Goal: Task Accomplishment & Management: Manage account settings

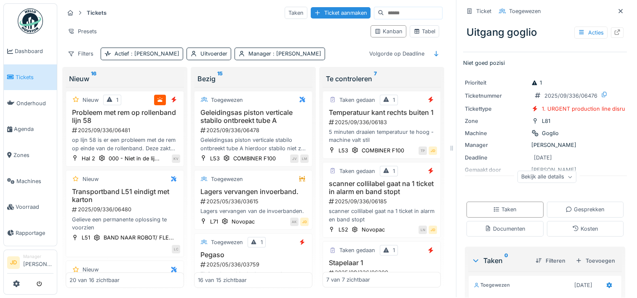
scroll to position [47, 0]
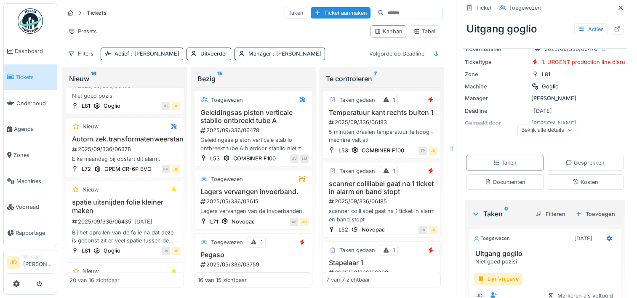
click at [30, 77] on span "Tickets" at bounding box center [35, 77] width 38 height 8
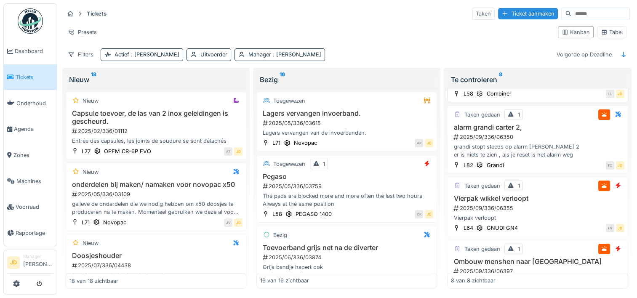
scroll to position [186, 0]
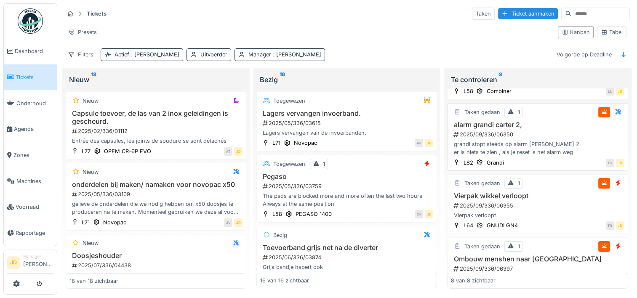
click at [557, 130] on div "2025/09/336/06350" at bounding box center [538, 134] width 171 height 8
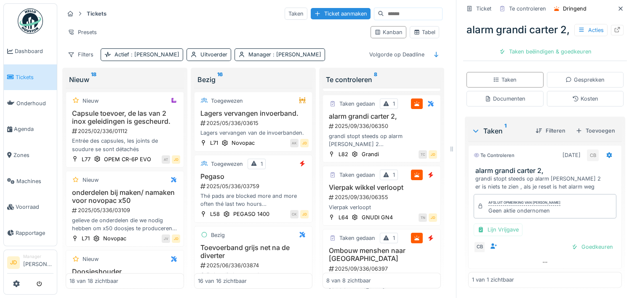
scroll to position [165, 0]
click at [568, 246] on div "Goedkeuren" at bounding box center [592, 246] width 48 height 11
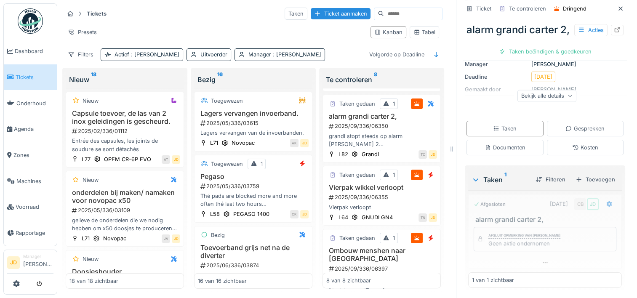
scroll to position [116, 0]
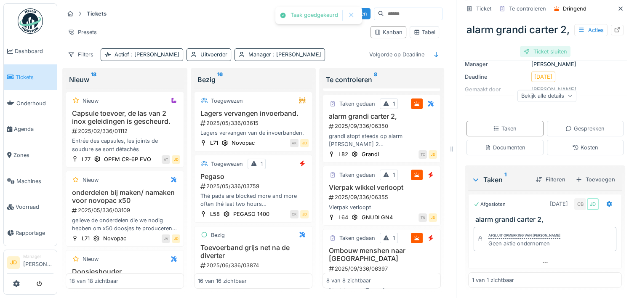
click at [535, 57] on div "Ticket sluiten" at bounding box center [545, 51] width 51 height 11
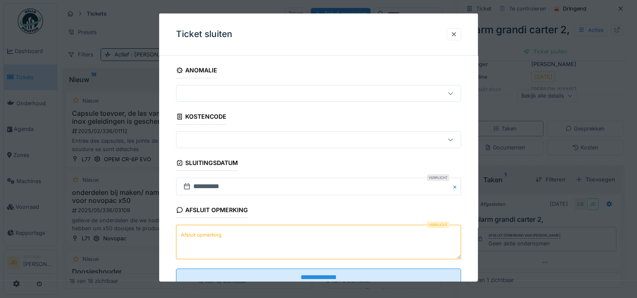
click at [257, 234] on textarea "Afsluit opmerking" at bounding box center [318, 242] width 285 height 35
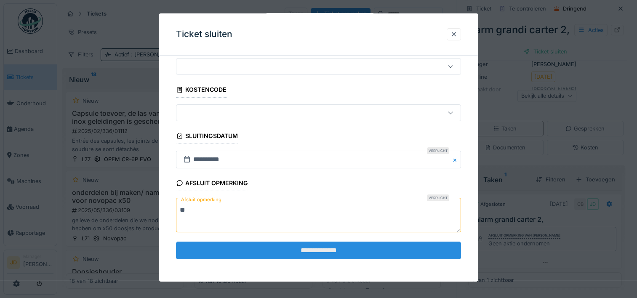
type textarea "**"
click at [277, 246] on input "**********" at bounding box center [318, 250] width 285 height 18
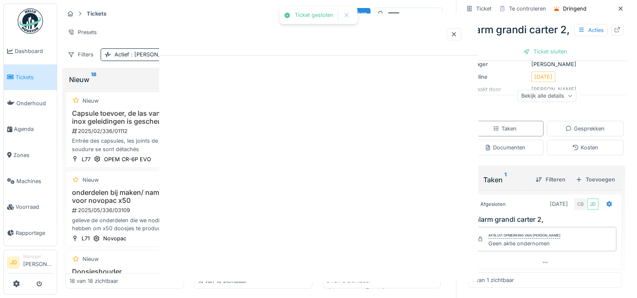
scroll to position [0, 0]
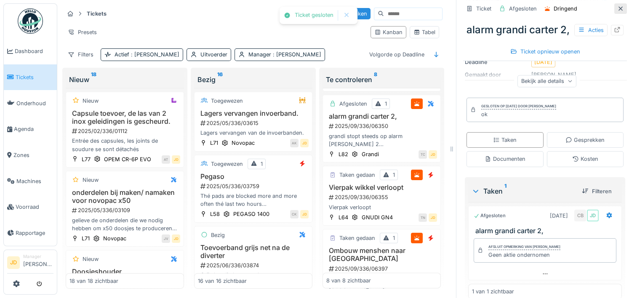
click at [617, 7] on icon at bounding box center [620, 8] width 7 height 5
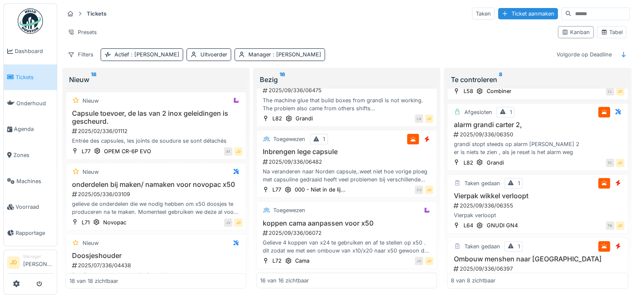
scroll to position [712, 0]
click at [355, 174] on div "Na veranderen naar Norden capsule,.weet niet hoe vorige ploeg met capsuline ged…" at bounding box center [346, 176] width 173 height 16
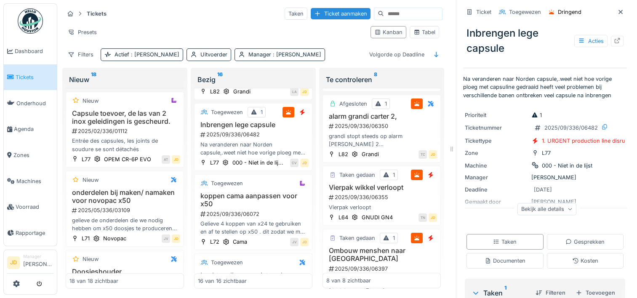
scroll to position [152, 0]
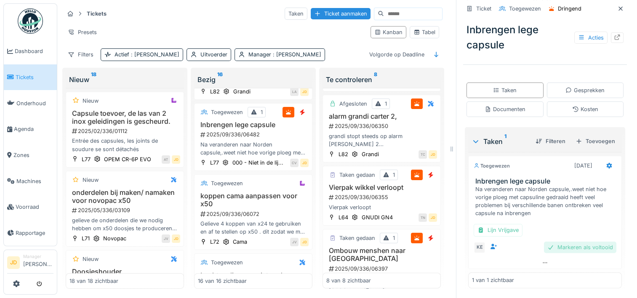
click at [544, 251] on div "Markeren als voltooid" at bounding box center [580, 247] width 72 height 11
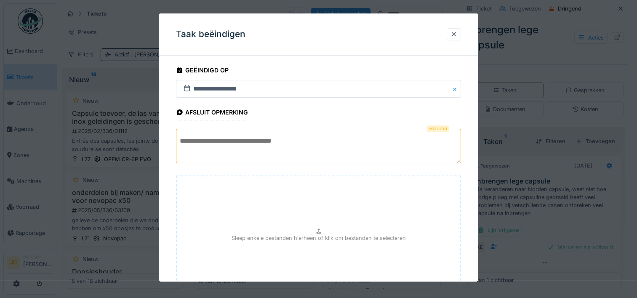
click at [256, 136] on textarea at bounding box center [318, 146] width 285 height 35
click at [218, 140] on textarea "**********" at bounding box center [318, 146] width 285 height 35
click at [315, 140] on textarea "**********" at bounding box center [318, 146] width 285 height 35
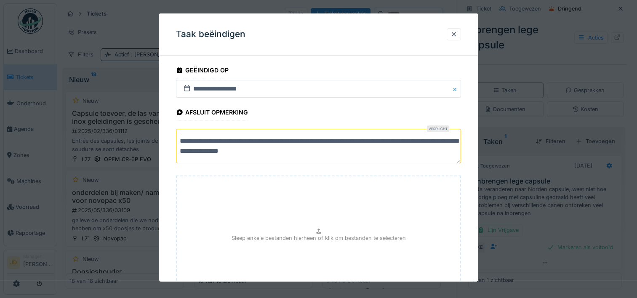
scroll to position [74, 0]
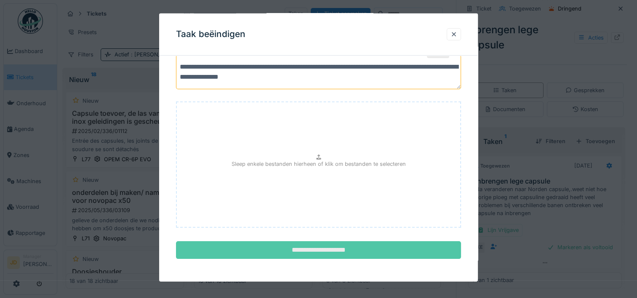
type textarea "**********"
click at [342, 243] on input "**********" at bounding box center [318, 250] width 285 height 18
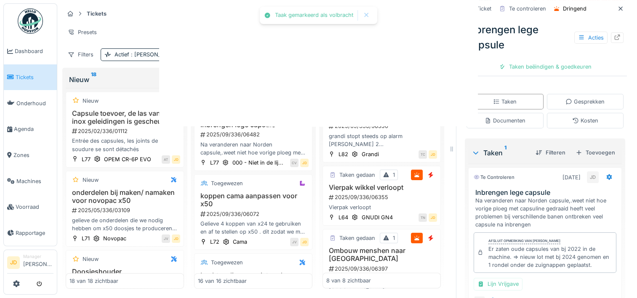
scroll to position [163, 0]
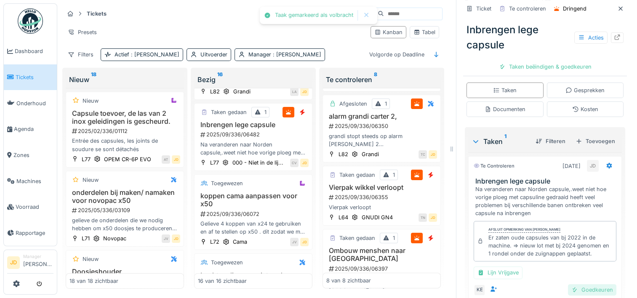
click at [570, 286] on div "Goedkeuren" at bounding box center [592, 289] width 48 height 11
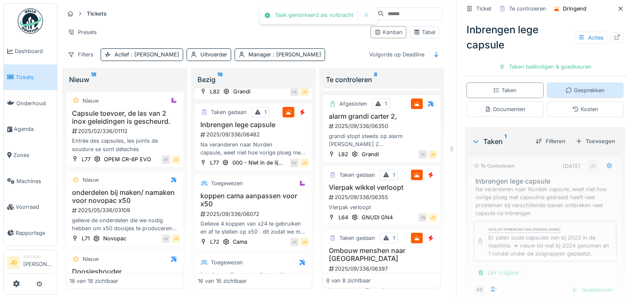
scroll to position [141, 0]
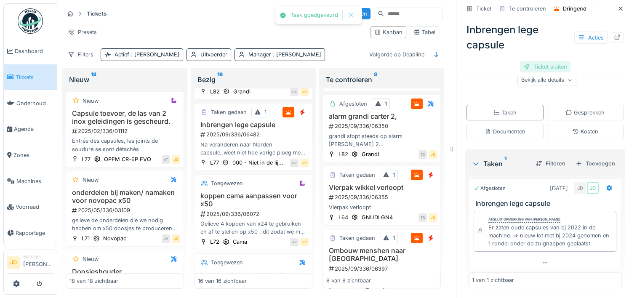
click at [537, 69] on div "Ticket sluiten" at bounding box center [545, 66] width 51 height 11
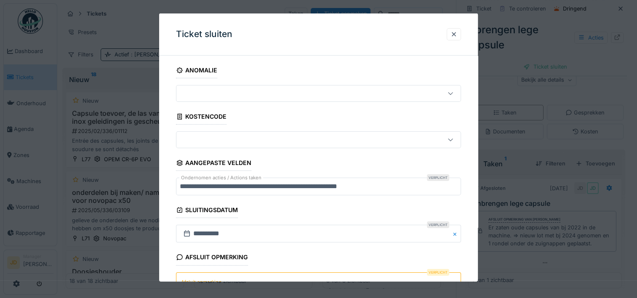
scroll to position [74, 0]
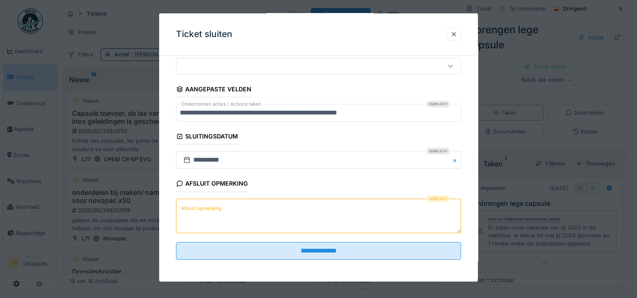
click at [332, 211] on textarea "Afsluit opmerking" at bounding box center [318, 215] width 285 height 35
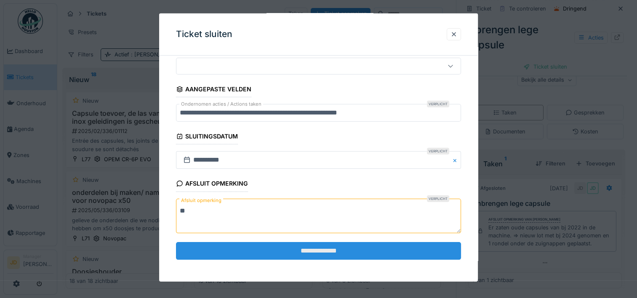
type textarea "**"
click at [318, 248] on input "**********" at bounding box center [318, 251] width 285 height 18
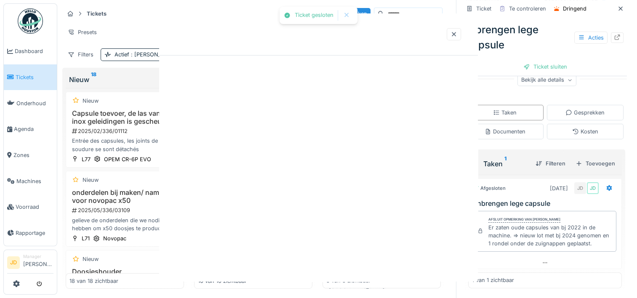
scroll to position [0, 0]
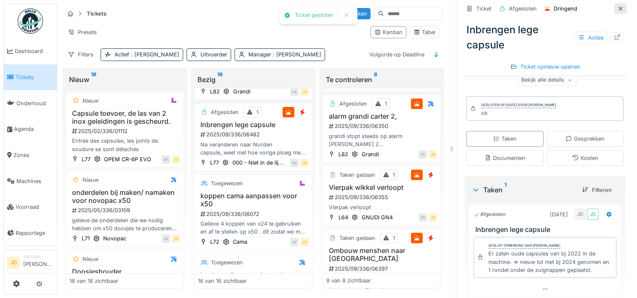
click at [617, 9] on icon at bounding box center [620, 8] width 7 height 5
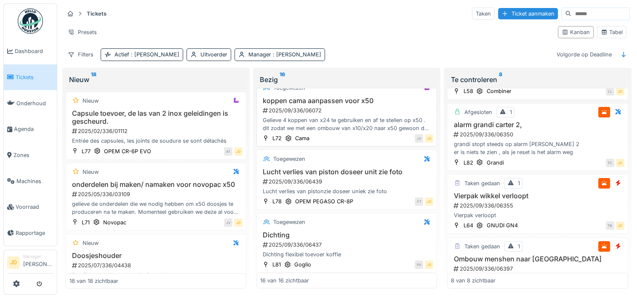
scroll to position [904, 0]
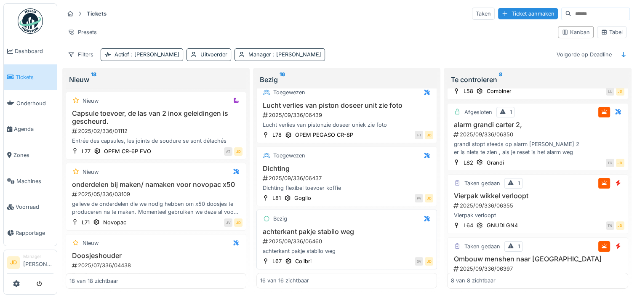
click at [367, 239] on div "achterkant pakje stabilo weg 2025/09/336/06460 achterkant pakje stabilo weg" at bounding box center [346, 242] width 173 height 28
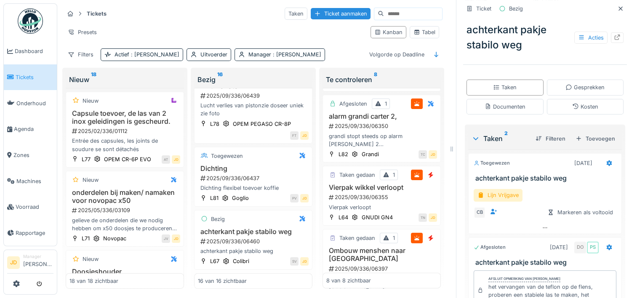
scroll to position [197, 0]
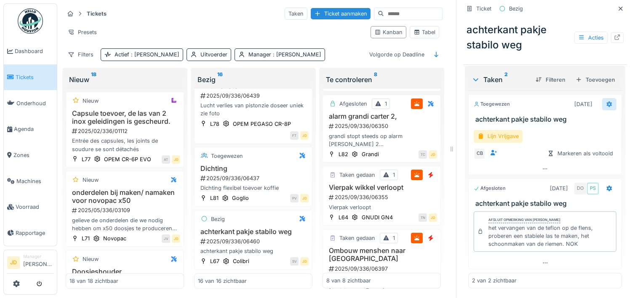
click at [602, 109] on div at bounding box center [609, 104] width 14 height 12
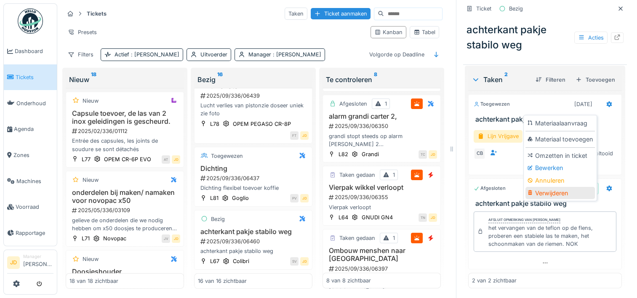
click at [547, 191] on div "Verwijderen" at bounding box center [559, 193] width 69 height 13
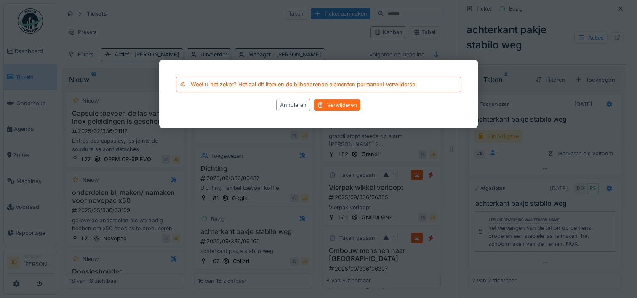
click at [344, 101] on div "Verwijderen" at bounding box center [337, 104] width 47 height 11
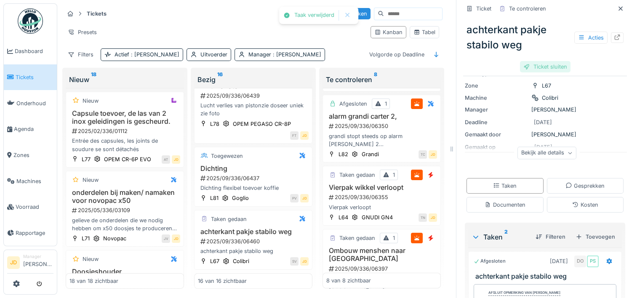
scroll to position [51, 0]
click at [542, 69] on div "Ticket sluiten" at bounding box center [545, 66] width 51 height 11
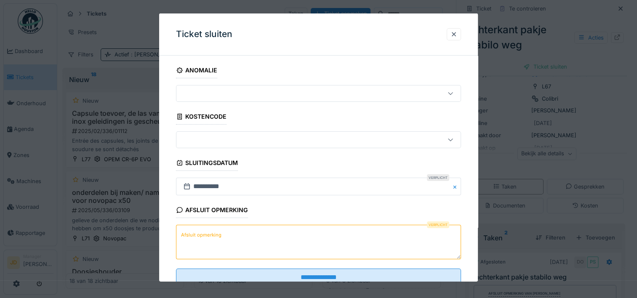
click at [200, 242] on textarea "Afsluit opmerking" at bounding box center [318, 242] width 285 height 35
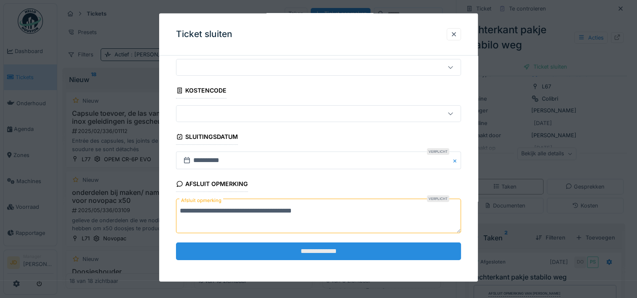
type textarea "**********"
click at [208, 245] on input "**********" at bounding box center [318, 251] width 285 height 18
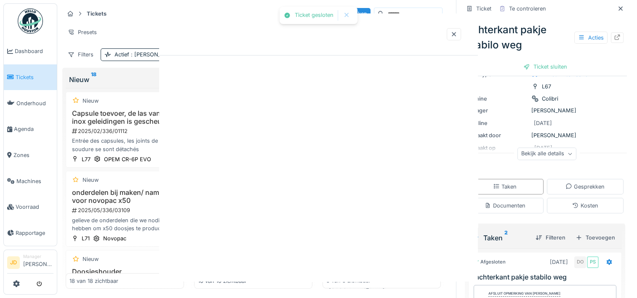
scroll to position [0, 0]
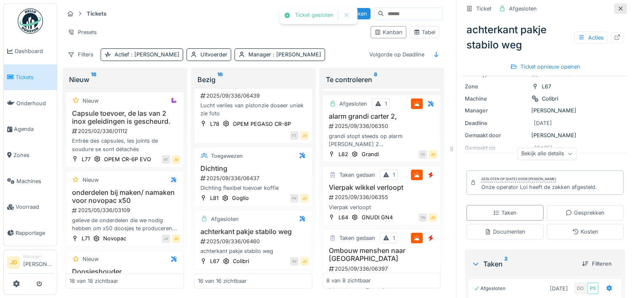
click at [617, 6] on icon at bounding box center [620, 8] width 7 height 5
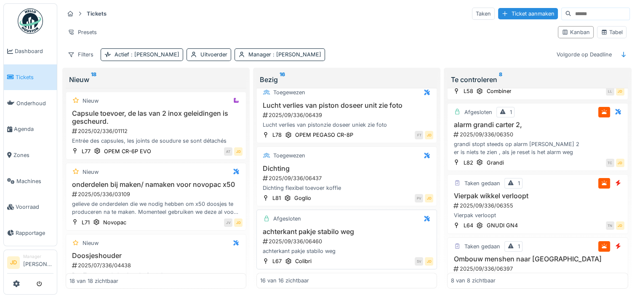
scroll to position [7, 0]
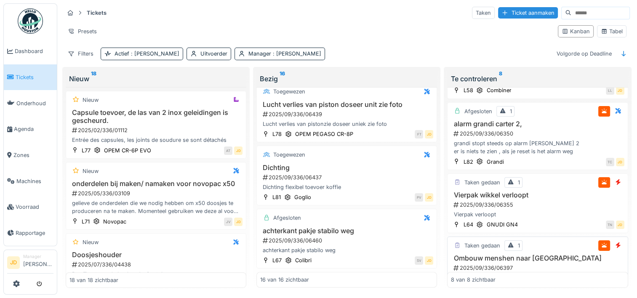
click at [532, 254] on h3 "Ombouw menshen naar gaia" at bounding box center [537, 258] width 173 height 8
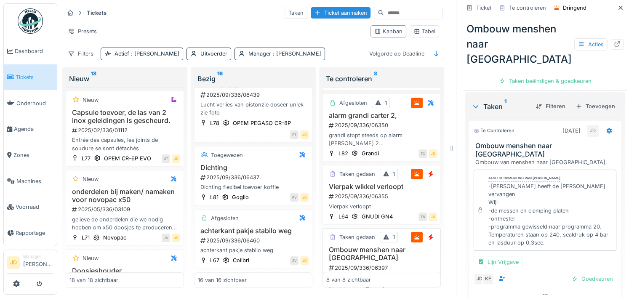
scroll to position [197, 0]
click at [577, 272] on div "Goedkeuren" at bounding box center [592, 277] width 48 height 11
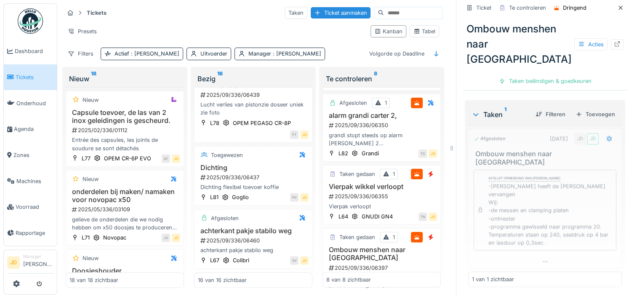
scroll to position [157, 0]
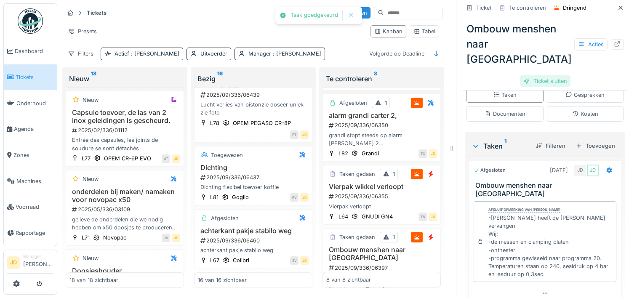
click at [536, 75] on div "Ticket sluiten" at bounding box center [545, 80] width 51 height 11
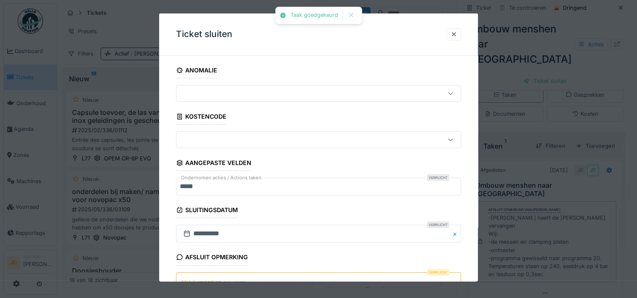
scroll to position [74, 0]
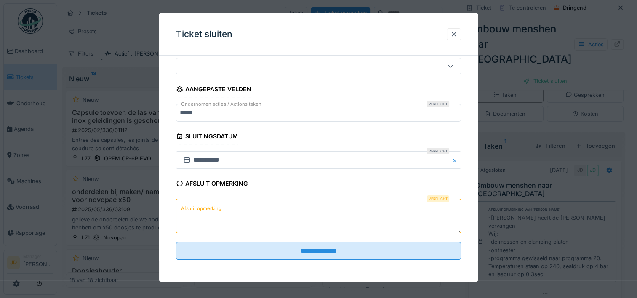
click at [297, 214] on textarea "Afsluit opmerking" at bounding box center [318, 215] width 285 height 35
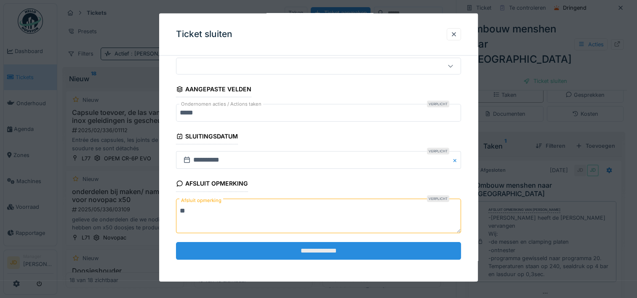
type textarea "**"
click at [306, 248] on input "**********" at bounding box center [318, 251] width 285 height 18
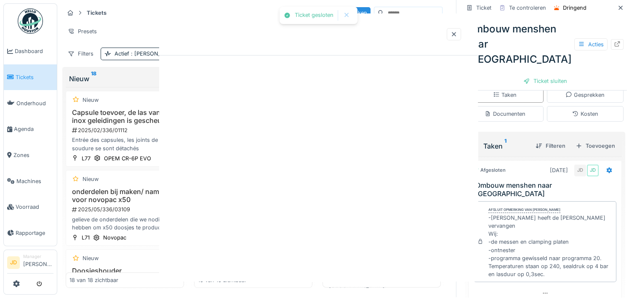
scroll to position [0, 0]
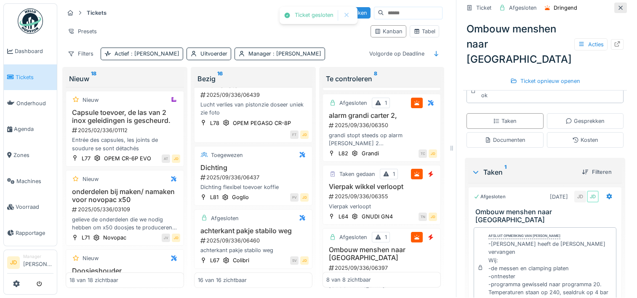
click at [617, 5] on icon at bounding box center [620, 7] width 7 height 5
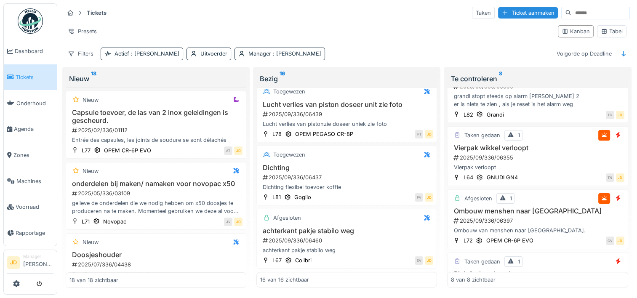
scroll to position [246, 0]
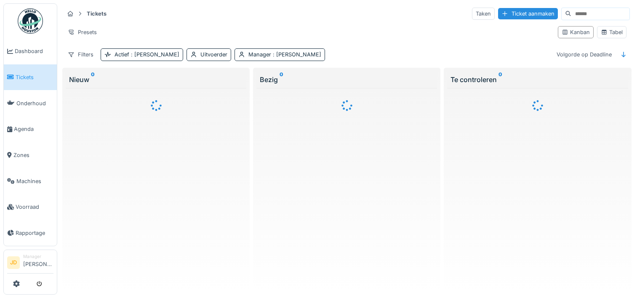
scroll to position [7, 0]
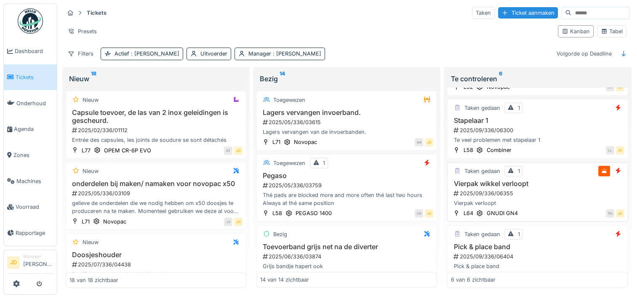
click at [545, 189] on div "2025/09/336/06355" at bounding box center [538, 193] width 171 height 8
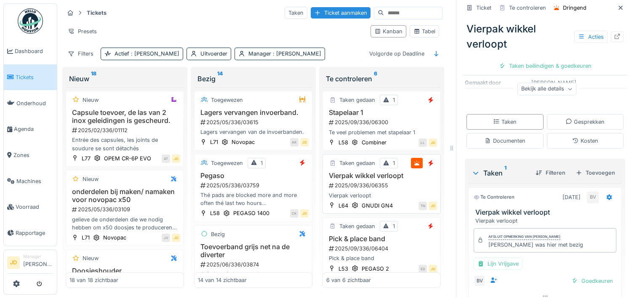
scroll to position [149, 0]
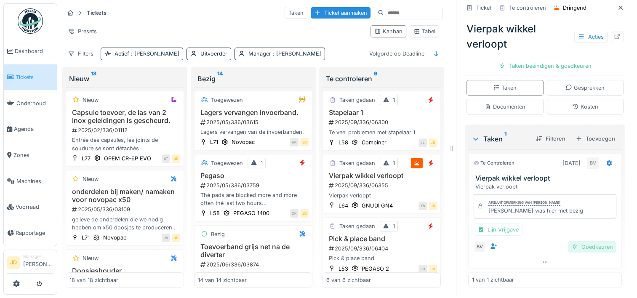
click at [568, 241] on div "Goedkeuren" at bounding box center [592, 246] width 48 height 11
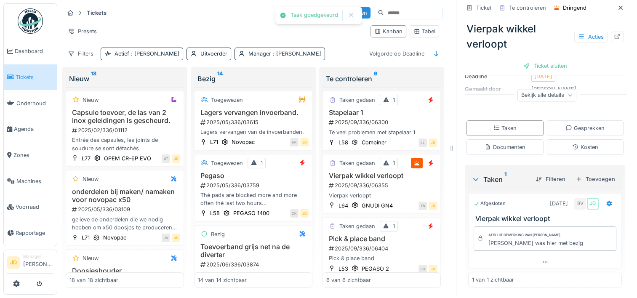
click at [535, 61] on div "Ticket sluiten" at bounding box center [545, 65] width 51 height 11
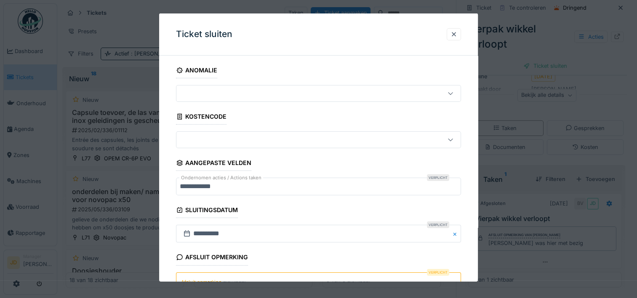
click at [221, 274] on textarea "Afsluit opmerking" at bounding box center [318, 289] width 285 height 35
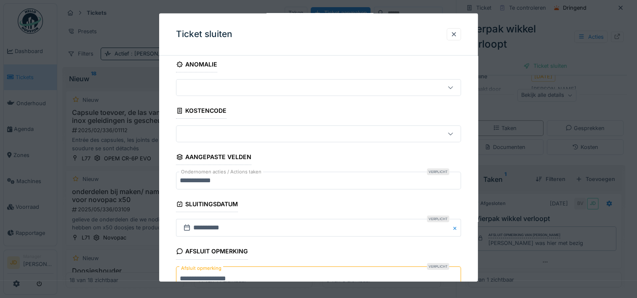
scroll to position [74, 0]
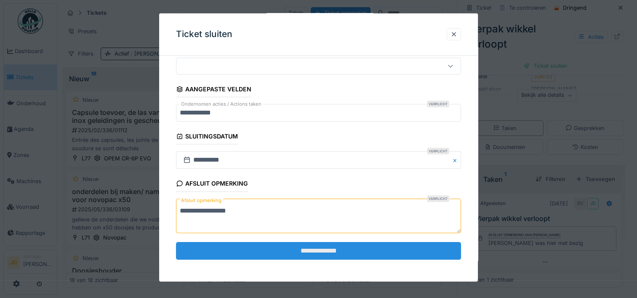
type textarea "**********"
click at [280, 256] on input "**********" at bounding box center [318, 251] width 285 height 18
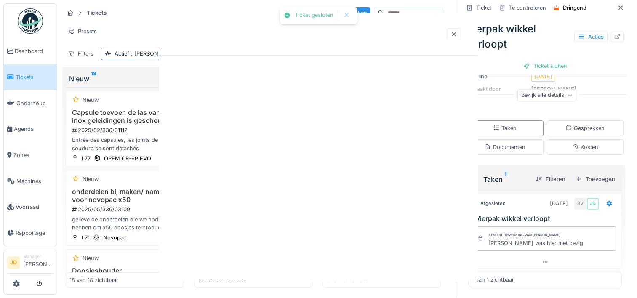
scroll to position [0, 0]
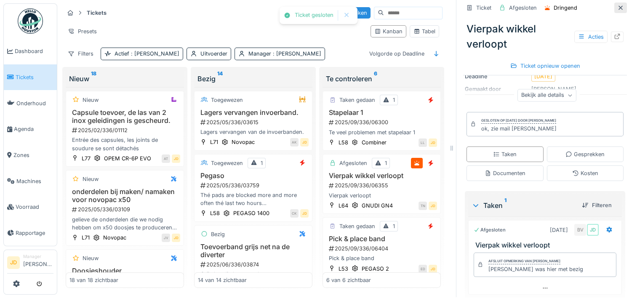
click at [618, 5] on icon at bounding box center [620, 7] width 4 height 4
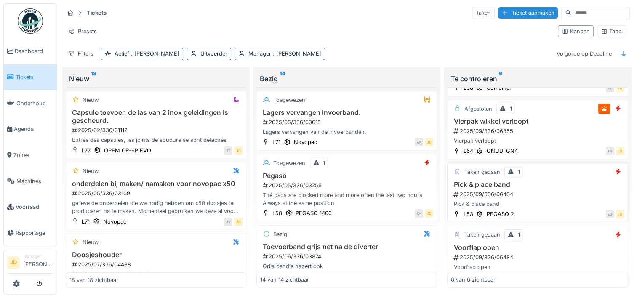
scroll to position [204, 0]
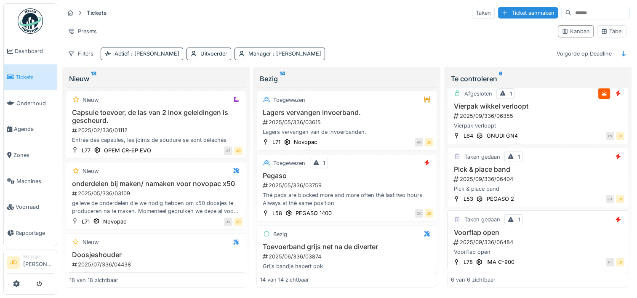
click at [554, 229] on h3 "Voorflap open" at bounding box center [537, 233] width 173 height 8
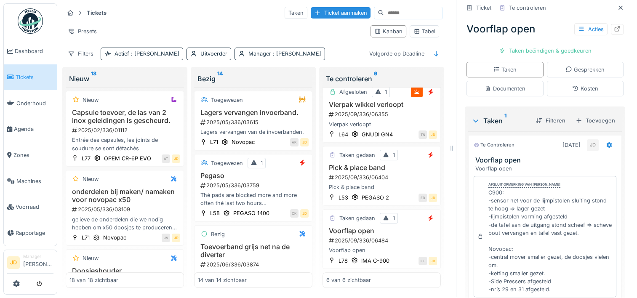
scroll to position [230, 0]
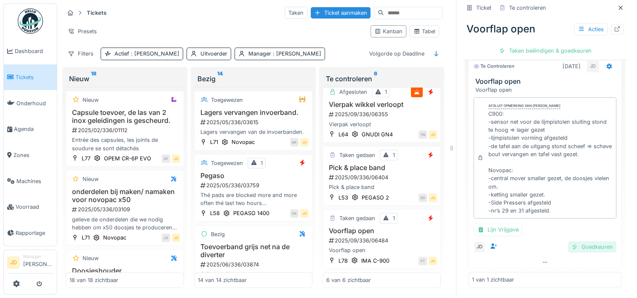
click at [571, 243] on div at bounding box center [574, 247] width 7 height 8
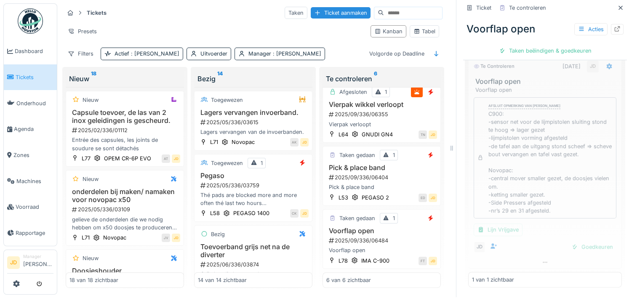
scroll to position [190, 0]
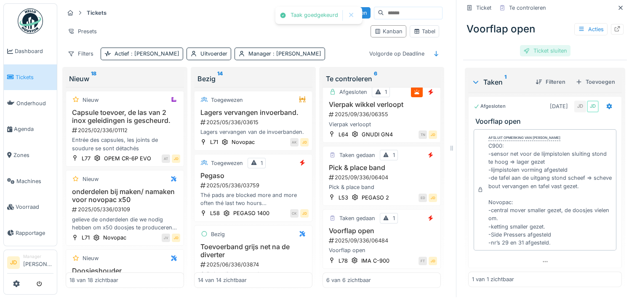
click at [538, 45] on div "Ticket sluiten" at bounding box center [545, 50] width 51 height 11
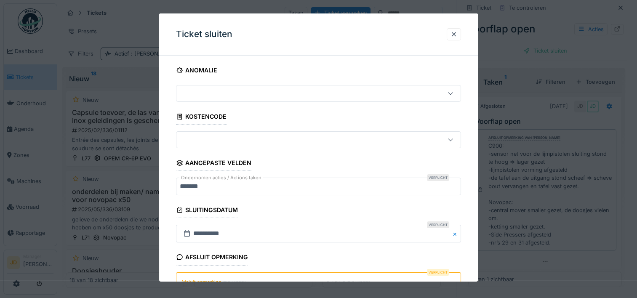
scroll to position [74, 0]
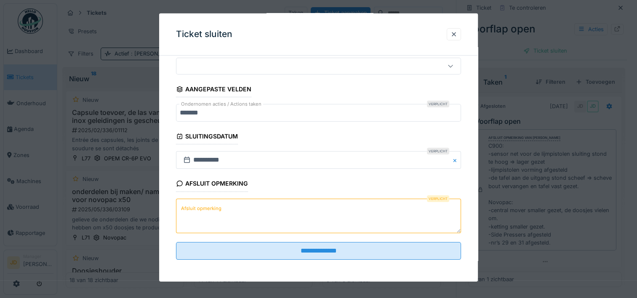
click at [267, 216] on textarea "Afsluit opmerking" at bounding box center [318, 215] width 285 height 35
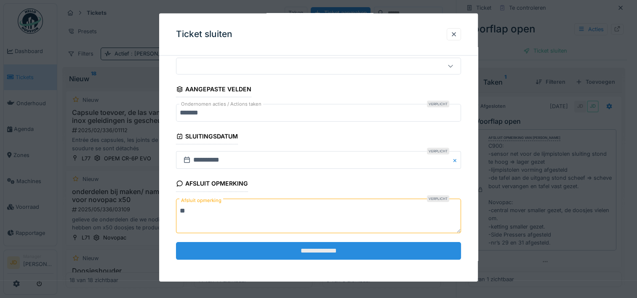
type textarea "**"
click at [314, 252] on input "**********" at bounding box center [318, 251] width 285 height 18
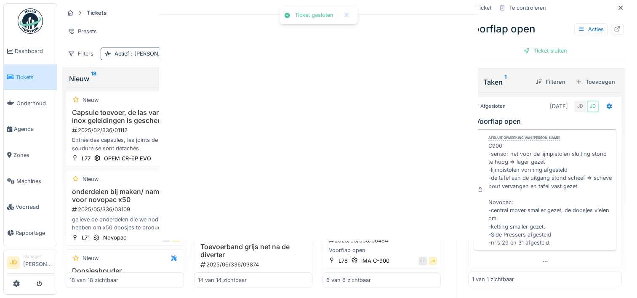
scroll to position [0, 0]
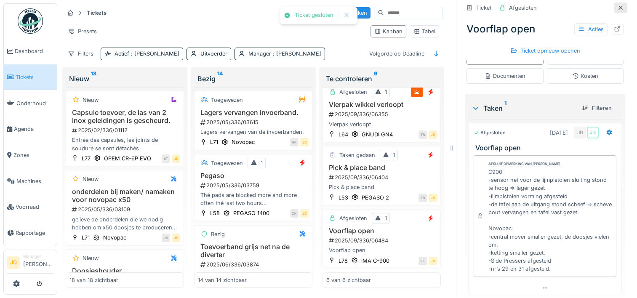
click at [617, 5] on icon at bounding box center [620, 7] width 7 height 5
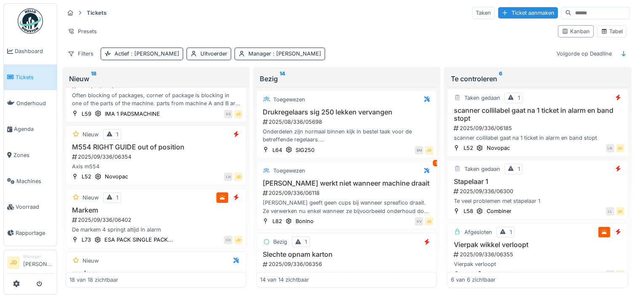
scroll to position [615, 0]
click at [180, 217] on div "2025/09/336/06402" at bounding box center [156, 219] width 171 height 8
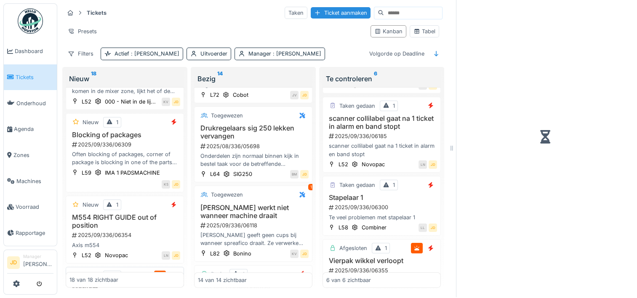
scroll to position [81, 0]
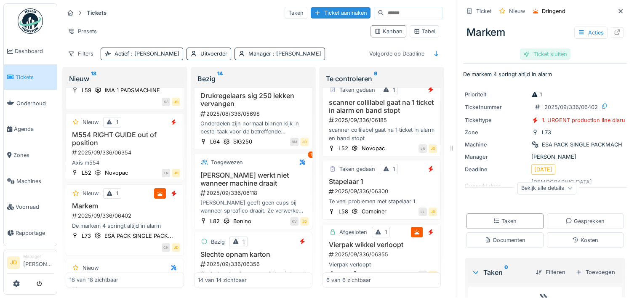
click at [542, 49] on div "Ticket sluiten" at bounding box center [545, 53] width 51 height 11
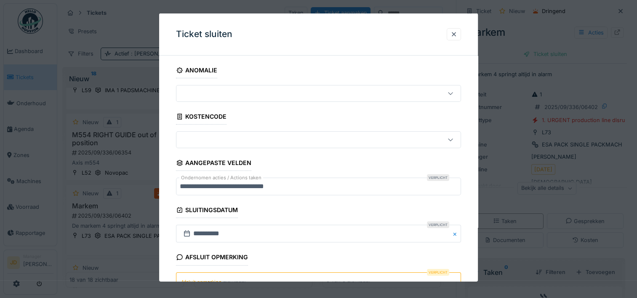
scroll to position [74, 0]
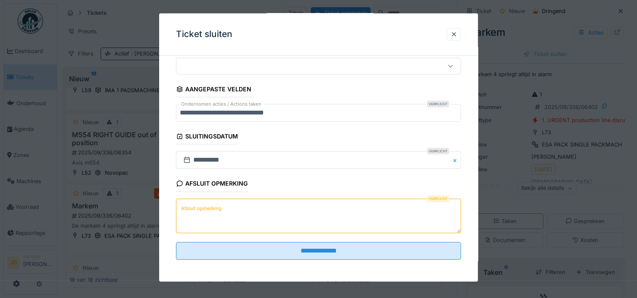
click at [292, 210] on textarea "Afsluit opmerking" at bounding box center [318, 215] width 285 height 35
type textarea "**********"
click at [301, 237] on fieldset "**********" at bounding box center [318, 128] width 285 height 278
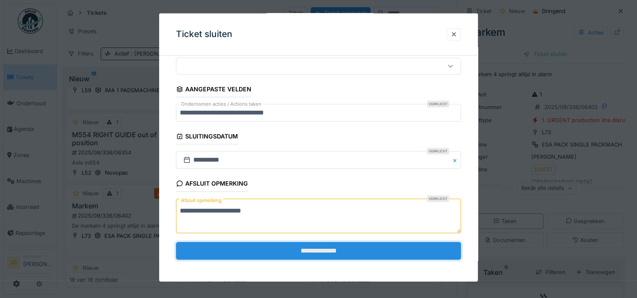
click at [309, 253] on input "**********" at bounding box center [318, 251] width 285 height 18
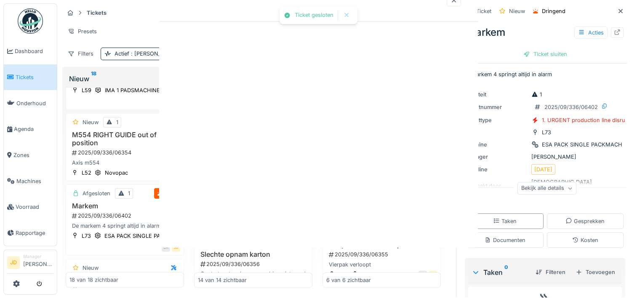
scroll to position [0, 0]
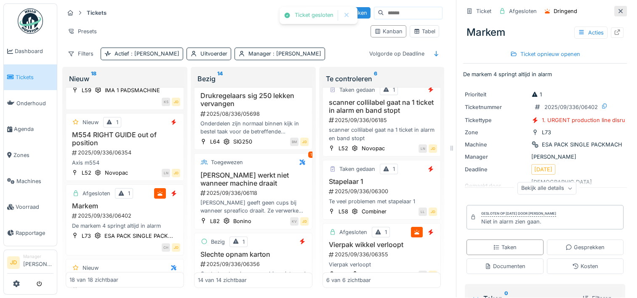
click at [617, 8] on icon at bounding box center [620, 10] width 7 height 5
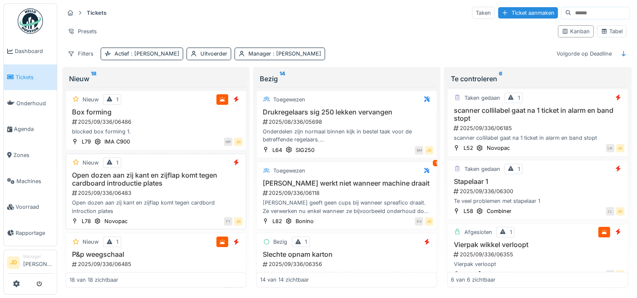
scroll to position [944, 0]
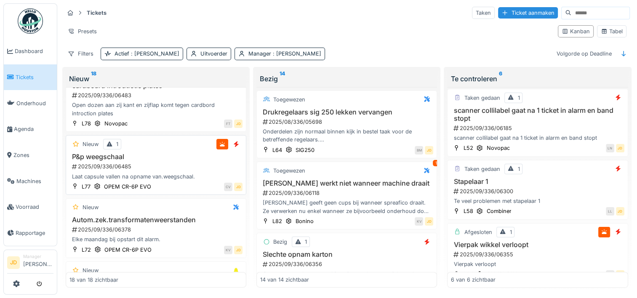
click at [160, 157] on h3 "P&p weegschaal" at bounding box center [155, 157] width 173 height 8
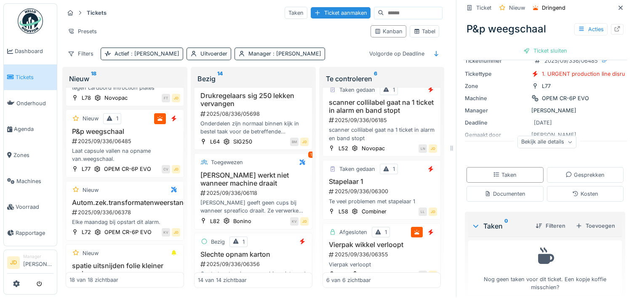
scroll to position [58, 0]
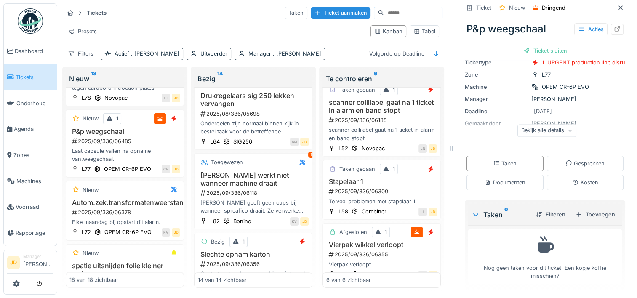
click at [544, 127] on div "Bekijk alle details" at bounding box center [546, 131] width 59 height 12
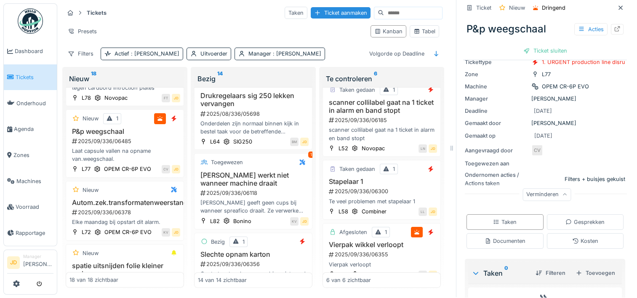
click at [544, 189] on div "Verminderen" at bounding box center [546, 195] width 48 height 12
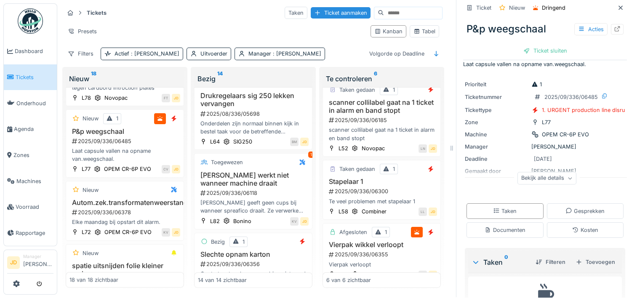
scroll to position [2, 0]
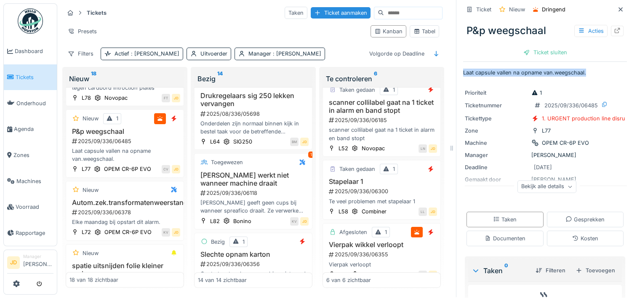
drag, startPoint x: 455, startPoint y: 65, endPoint x: 591, endPoint y: 67, distance: 135.1
click at [591, 67] on div "Ticket Nieuw Dringend P&p weegschaal Acties Ticket sluiten Laat capsule vallen …" at bounding box center [545, 148] width 178 height 298
drag, startPoint x: 591, startPoint y: 67, endPoint x: 585, endPoint y: 75, distance: 9.3
click at [585, 75] on div "Ticket Nieuw Dringend P&p weegschaal Acties Ticket sluiten Laat capsule vallen …" at bounding box center [545, 175] width 164 height 356
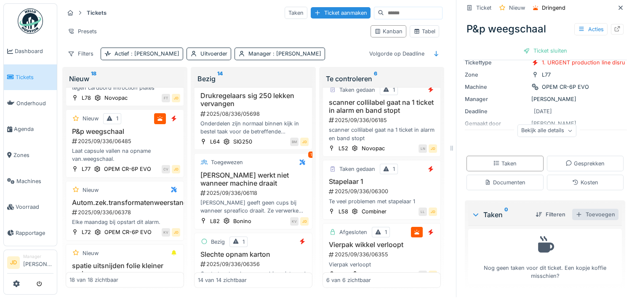
click at [581, 211] on div "Toevoegen" at bounding box center [595, 214] width 46 height 11
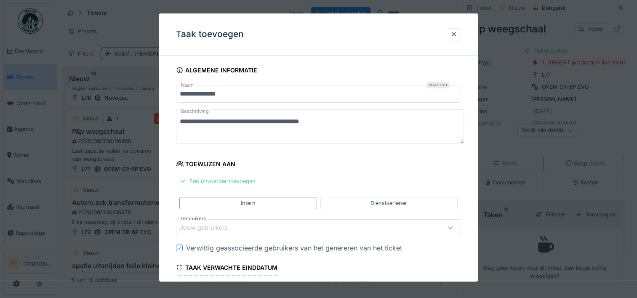
click at [228, 181] on div "Een uitvoerder toevoegen" at bounding box center [217, 181] width 83 height 11
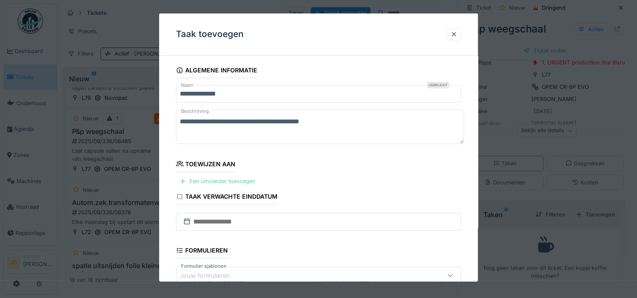
click at [194, 179] on div "Een uitvoerder toevoegen" at bounding box center [217, 181] width 83 height 11
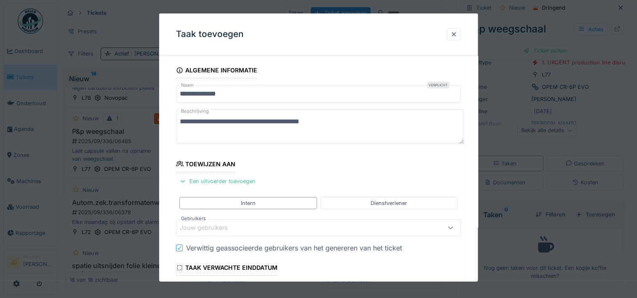
click at [223, 223] on div "Jouw gebruikers" at bounding box center [210, 227] width 60 height 9
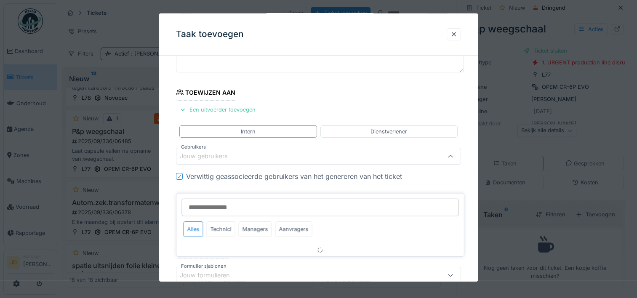
scroll to position [80, 0]
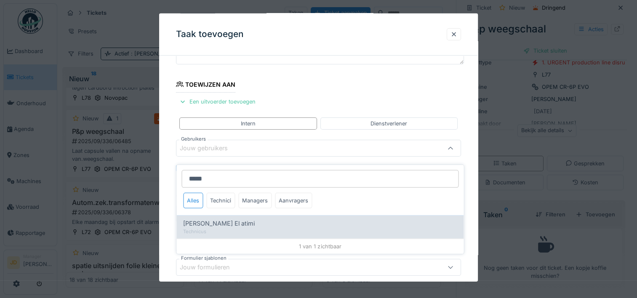
type input "*****"
click at [226, 219] on div "Karim El atimi" at bounding box center [320, 223] width 274 height 9
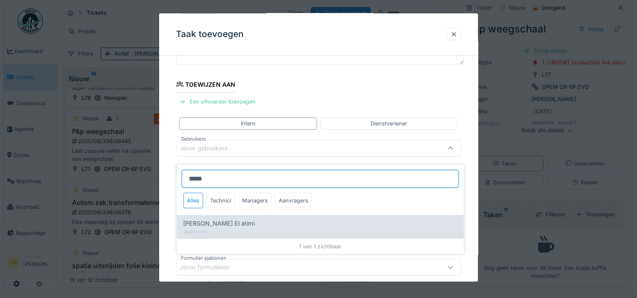
type input "****"
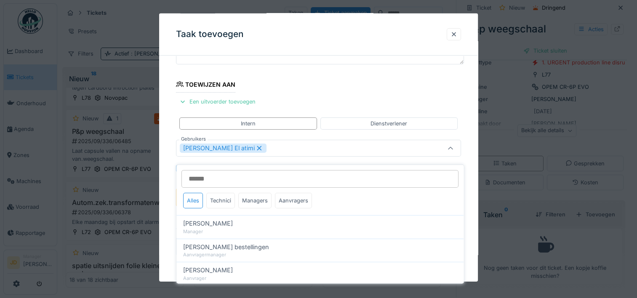
click at [458, 147] on div at bounding box center [450, 148] width 20 height 16
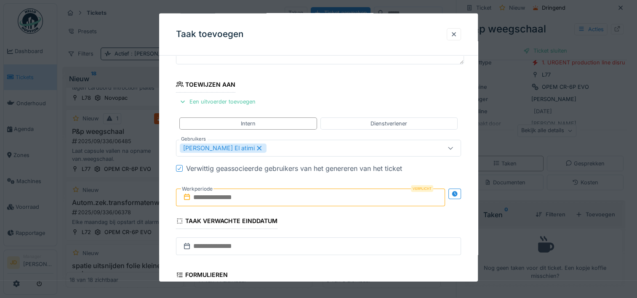
click at [209, 192] on label "Werkperiode" at bounding box center [197, 188] width 32 height 9
drag, startPoint x: 209, startPoint y: 192, endPoint x: 244, endPoint y: 196, distance: 35.6
click at [244, 196] on input "text" at bounding box center [310, 198] width 269 height 18
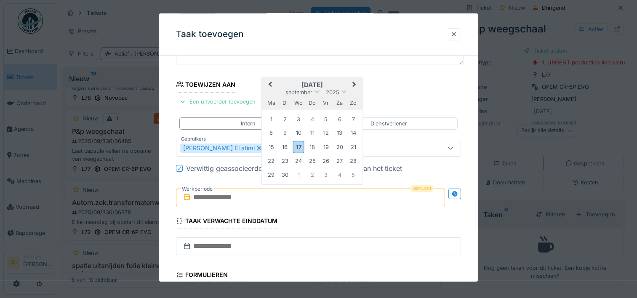
click at [331, 86] on h2 "[DATE]" at bounding box center [312, 85] width 101 height 8
click at [294, 147] on div "17" at bounding box center [298, 147] width 11 height 12
click at [296, 147] on div "17" at bounding box center [298, 147] width 11 height 12
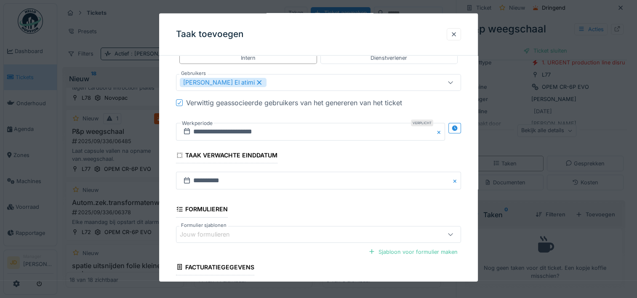
scroll to position [206, 0]
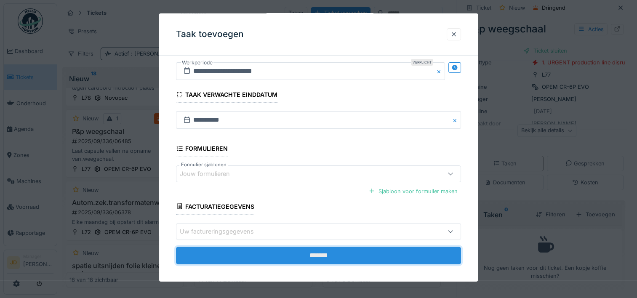
click at [322, 254] on input "*******" at bounding box center [318, 256] width 285 height 18
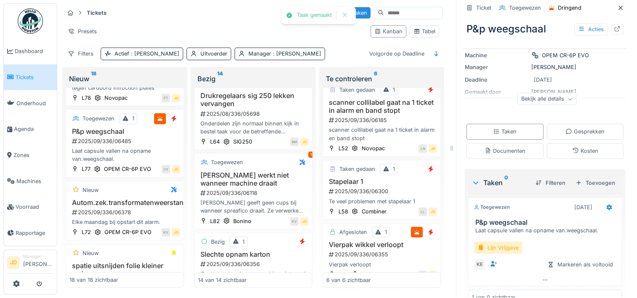
scroll to position [96, 0]
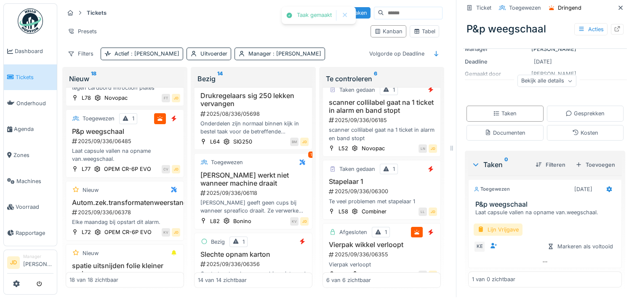
click at [496, 224] on div "Lijn Vrijgave" at bounding box center [498, 230] width 49 height 12
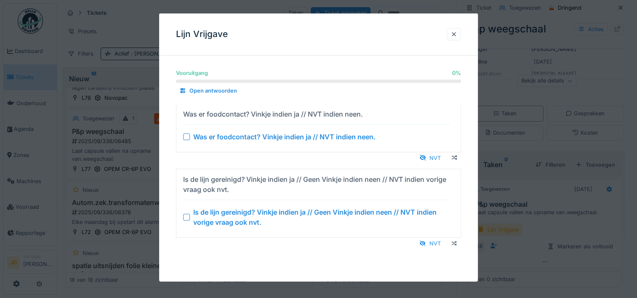
click at [187, 216] on div at bounding box center [186, 217] width 7 height 7
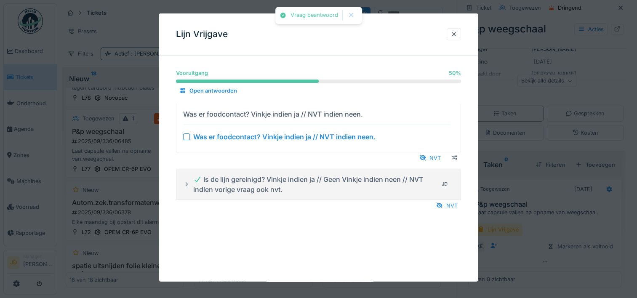
click at [186, 136] on div at bounding box center [186, 136] width 7 height 7
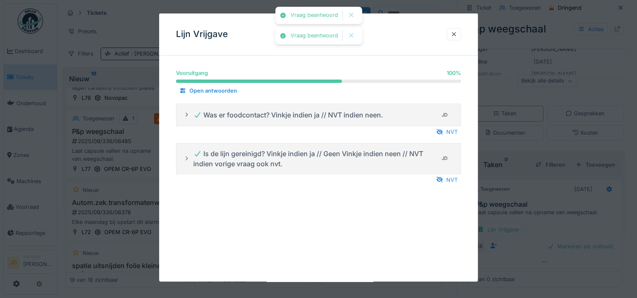
drag, startPoint x: 522, startPoint y: 224, endPoint x: 530, endPoint y: 229, distance: 9.0
click at [522, 224] on div at bounding box center [318, 149] width 637 height 298
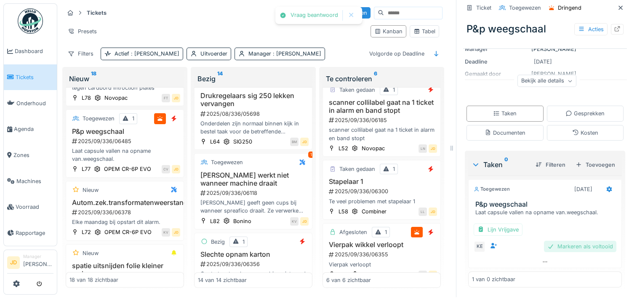
click at [549, 241] on div "Markeren als voltooid" at bounding box center [580, 246] width 72 height 11
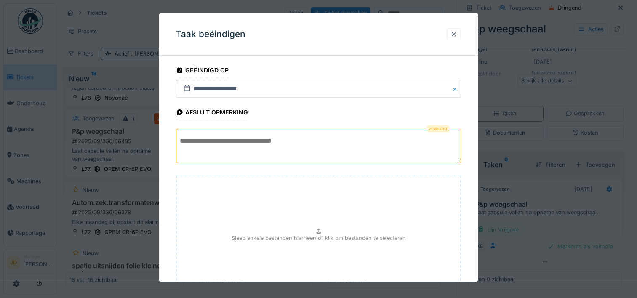
click at [320, 144] on textarea at bounding box center [318, 146] width 285 height 35
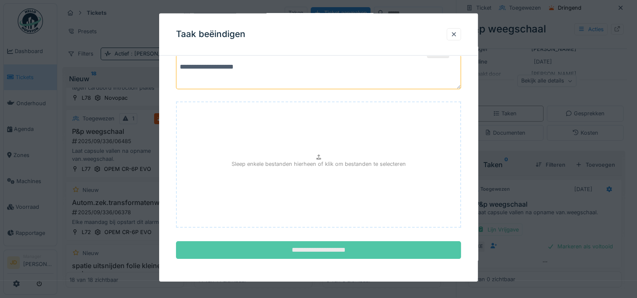
type textarea "**********"
click at [313, 248] on input "**********" at bounding box center [318, 250] width 285 height 18
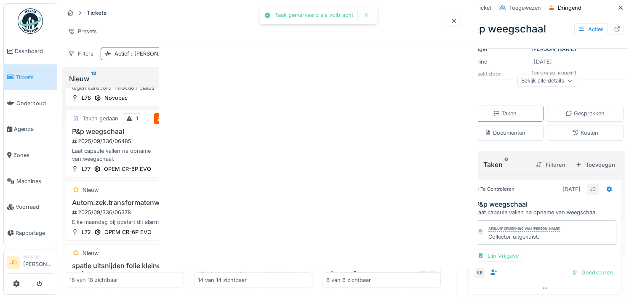
scroll to position [107, 0]
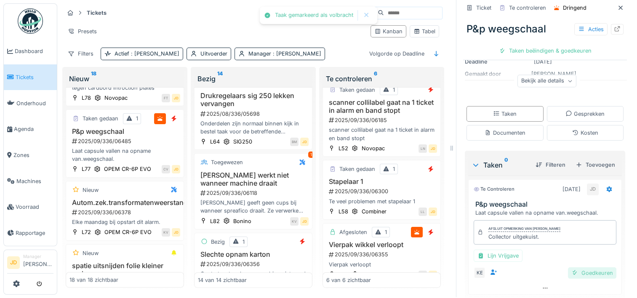
click at [571, 267] on div "Goedkeuren" at bounding box center [592, 272] width 48 height 11
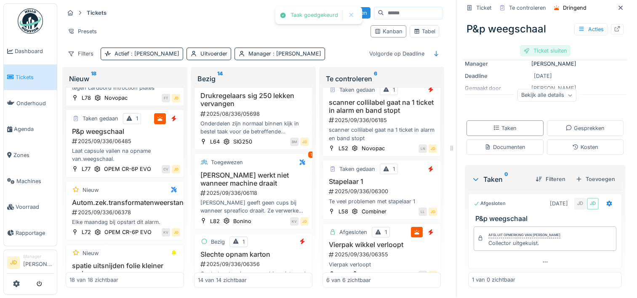
click at [535, 45] on div "Ticket sluiten" at bounding box center [545, 50] width 51 height 11
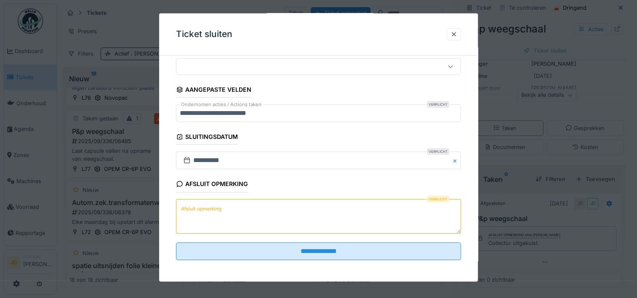
scroll to position [74, 0]
click at [295, 219] on textarea "Afsluit opmerking" at bounding box center [318, 215] width 285 height 35
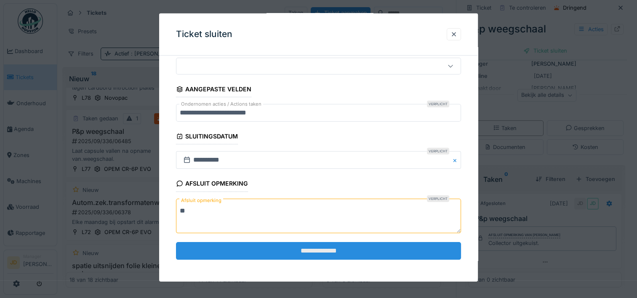
type textarea "**"
click at [305, 243] on input "**********" at bounding box center [318, 251] width 285 height 18
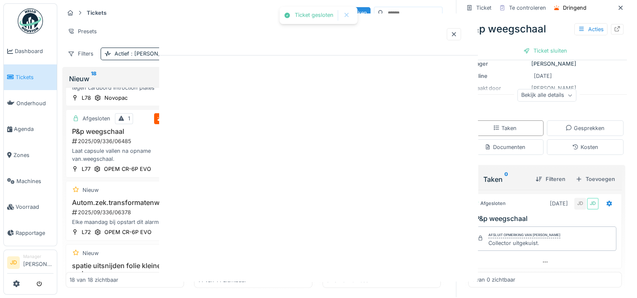
scroll to position [0, 0]
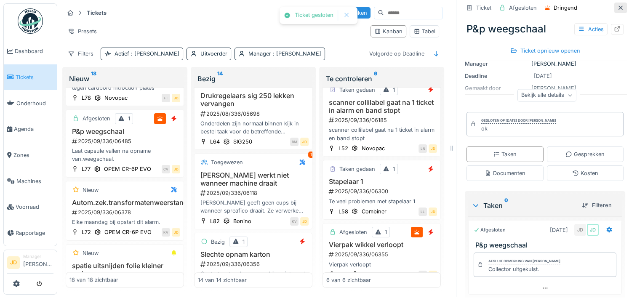
click at [618, 5] on icon at bounding box center [620, 7] width 4 height 4
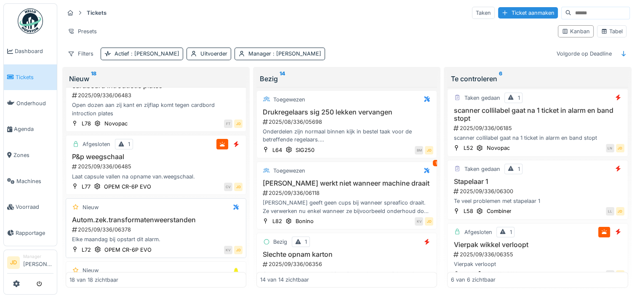
scroll to position [1070, 0]
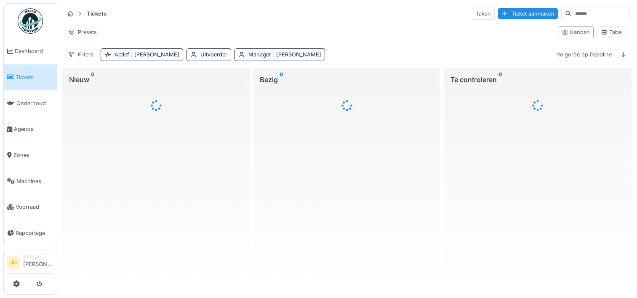
scroll to position [7, 0]
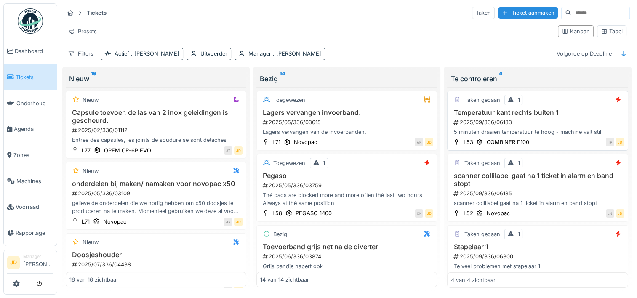
click at [562, 118] on div "2025/09/336/06183" at bounding box center [538, 122] width 171 height 8
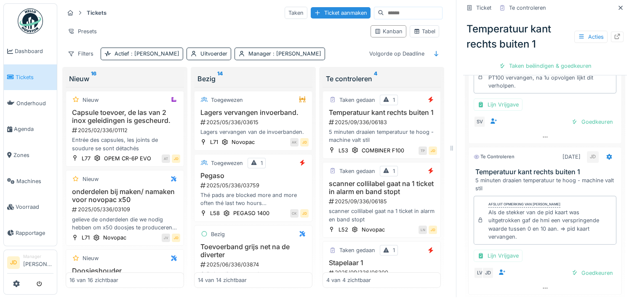
scroll to position [306, 0]
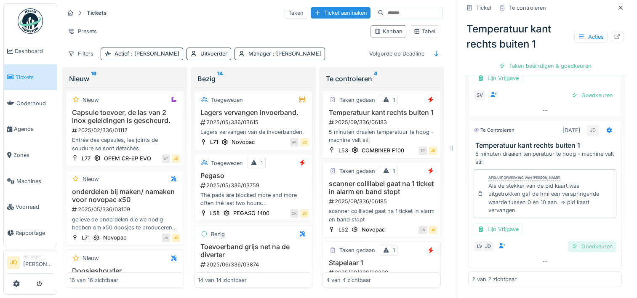
click at [569, 241] on div "Goedkeuren" at bounding box center [592, 246] width 48 height 11
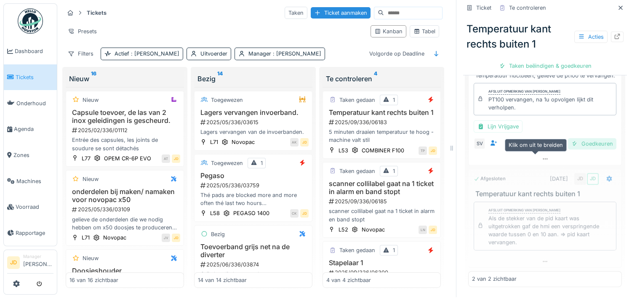
scroll to position [267, 0]
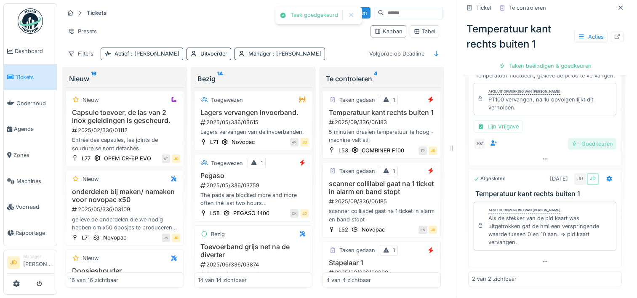
click at [578, 138] on div "Goedkeuren" at bounding box center [592, 143] width 48 height 11
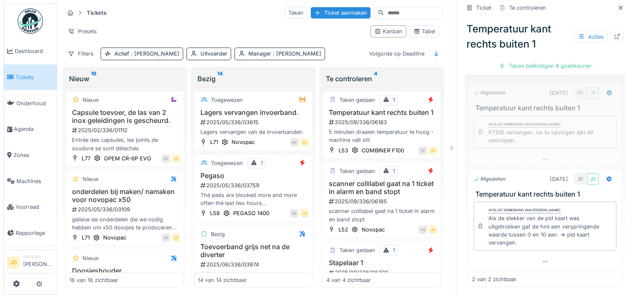
scroll to position [218, 0]
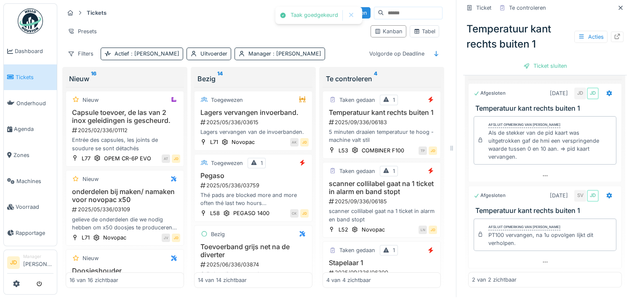
click at [531, 60] on div "Ticket sluiten" at bounding box center [545, 65] width 51 height 11
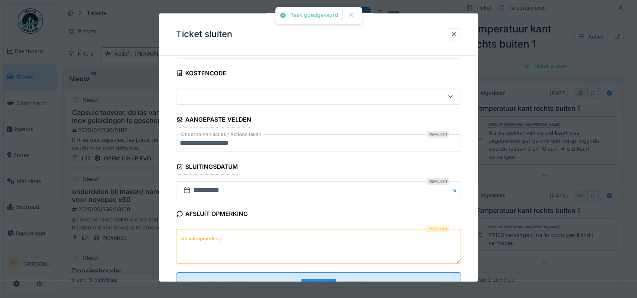
scroll to position [74, 0]
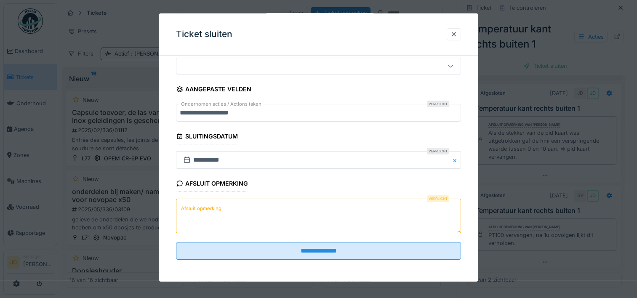
click at [278, 189] on div "Afsluit opmerking Verplicht Afsluit opmerking" at bounding box center [318, 205] width 285 height 59
click at [272, 211] on textarea "Afsluit opmerking" at bounding box center [318, 215] width 285 height 35
click at [259, 213] on textarea "**********" at bounding box center [318, 215] width 285 height 35
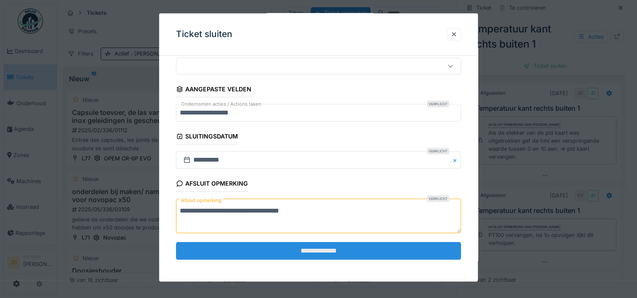
type textarea "**********"
click at [284, 248] on input "**********" at bounding box center [318, 251] width 285 height 18
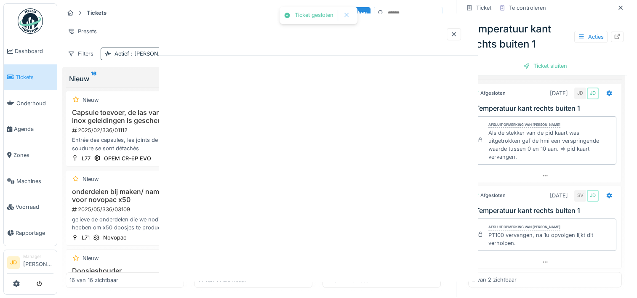
scroll to position [0, 0]
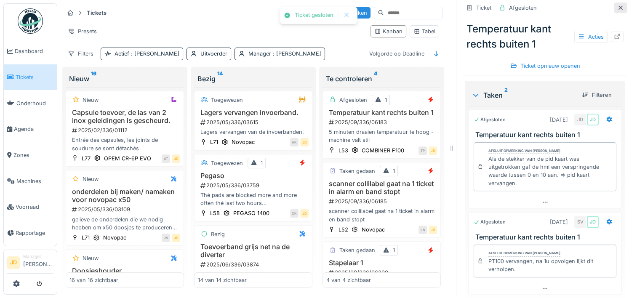
click at [618, 5] on icon at bounding box center [620, 7] width 4 height 4
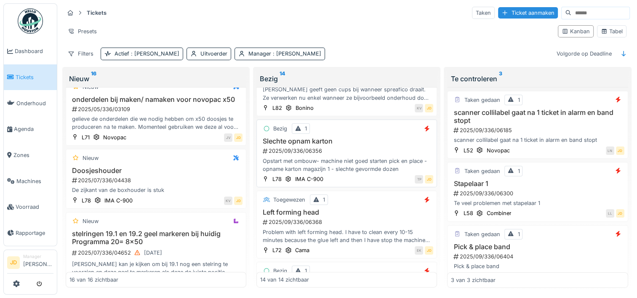
scroll to position [337, 0]
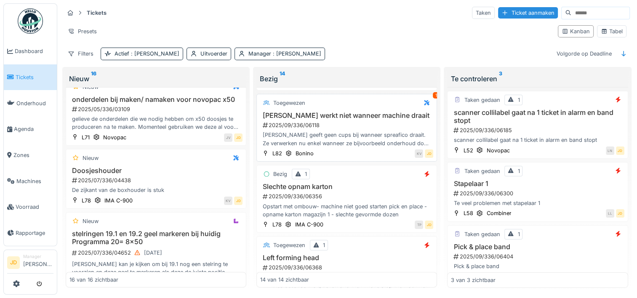
click at [363, 121] on div "2025/09/336/06118" at bounding box center [347, 125] width 171 height 8
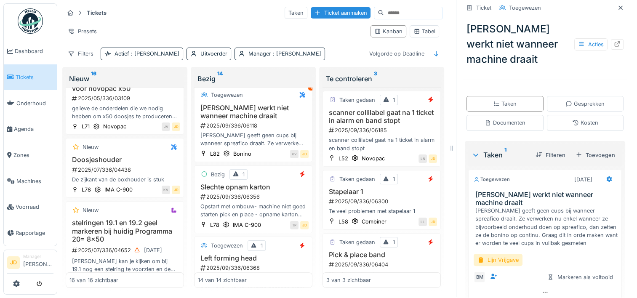
scroll to position [191, 0]
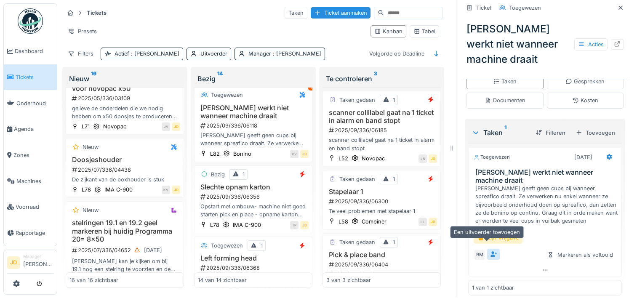
click at [490, 250] on div at bounding box center [493, 254] width 7 height 8
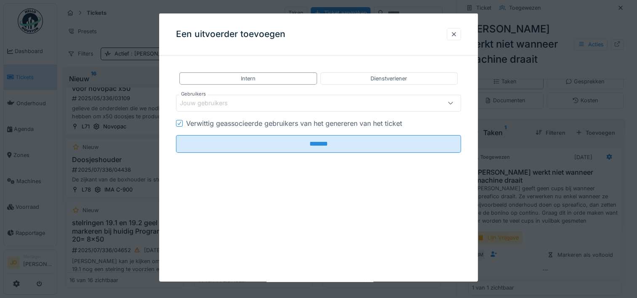
click at [323, 100] on div "Jouw gebruikers" at bounding box center [301, 103] width 243 height 9
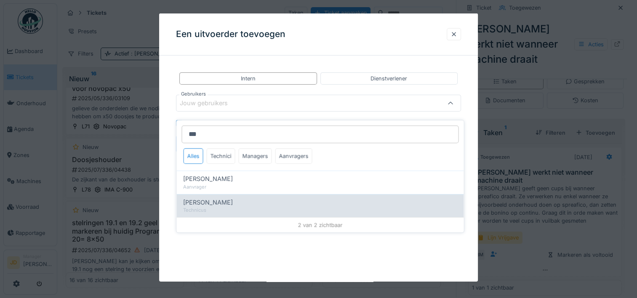
type input "***"
click at [231, 198] on span "[PERSON_NAME]" at bounding box center [208, 202] width 50 height 9
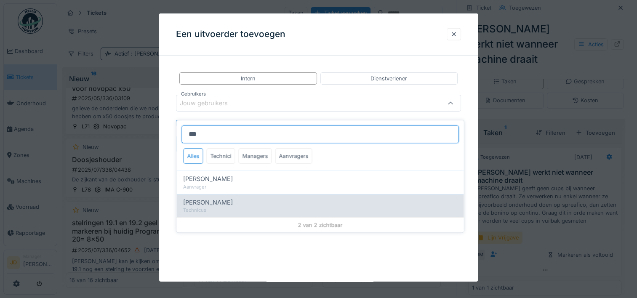
type input "*****"
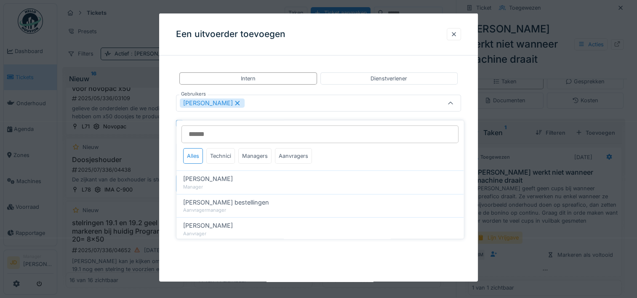
click at [454, 98] on div at bounding box center [450, 103] width 20 height 16
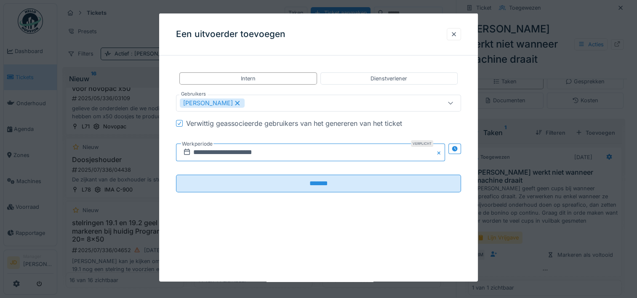
click at [319, 154] on input "**********" at bounding box center [310, 153] width 269 height 18
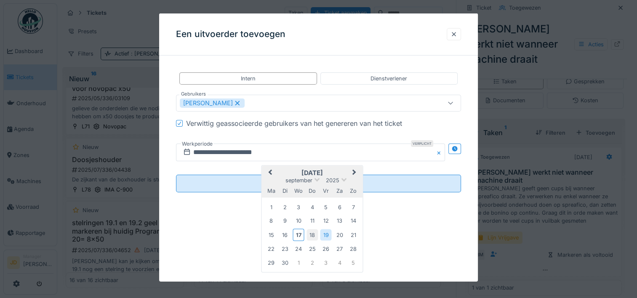
click at [311, 235] on div "18" at bounding box center [311, 234] width 11 height 11
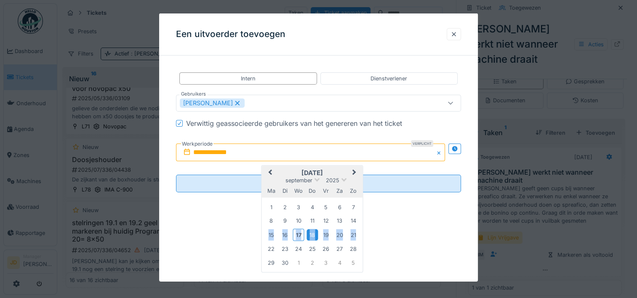
click at [311, 235] on div "18" at bounding box center [311, 234] width 11 height 11
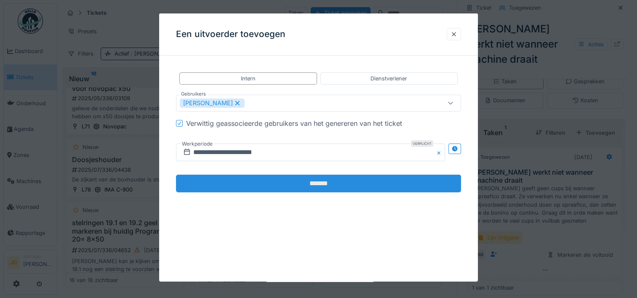
click at [300, 187] on input "*******" at bounding box center [318, 184] width 285 height 18
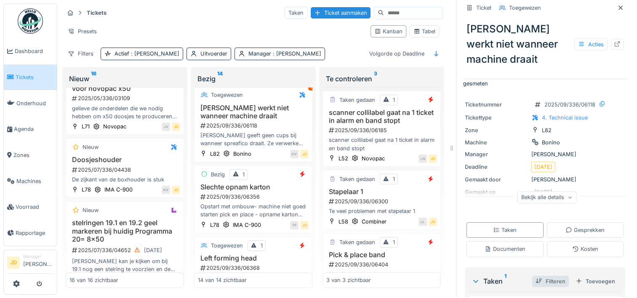
scroll to position [20, 0]
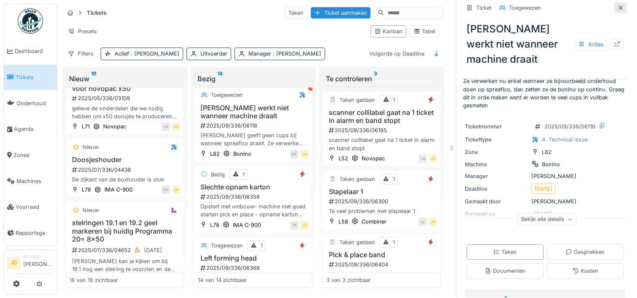
click at [617, 5] on div at bounding box center [620, 8] width 7 height 8
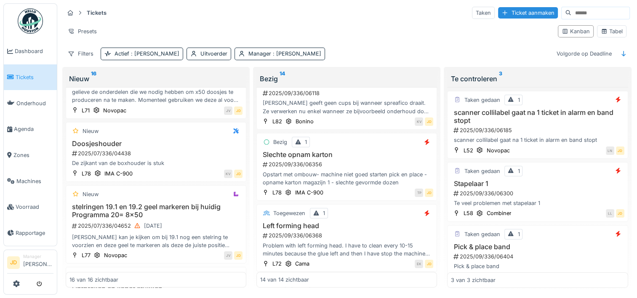
scroll to position [337, 0]
